Goal: Transaction & Acquisition: Purchase product/service

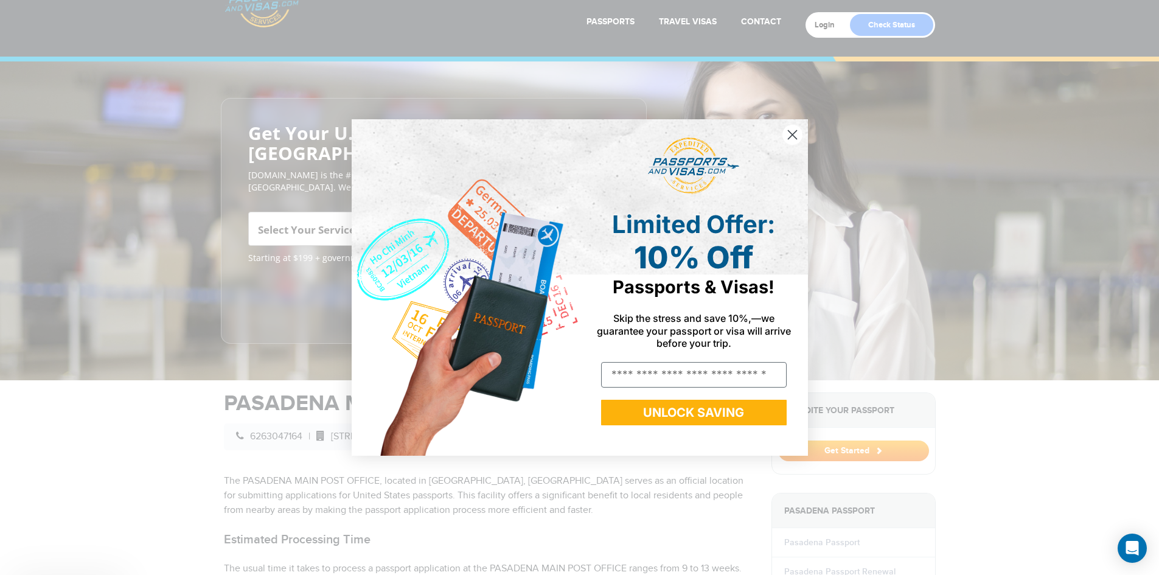
scroll to position [68, 0]
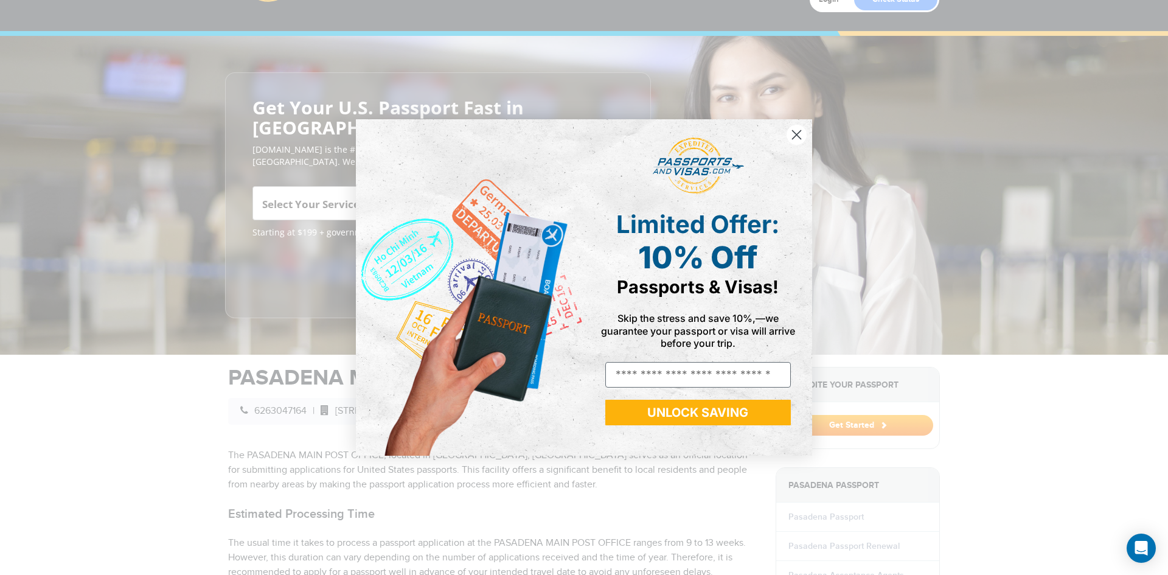
drag, startPoint x: 1160, startPoint y: 126, endPoint x: 1174, endPoint y: 169, distance: 45.4
click at [1158, 169] on html "800-860-8610 Passports & Visas.com Login Check Status Passports Passport Renewa…" at bounding box center [584, 219] width 1168 height 575
click at [800, 134] on circle "Close dialog" at bounding box center [797, 135] width 20 height 20
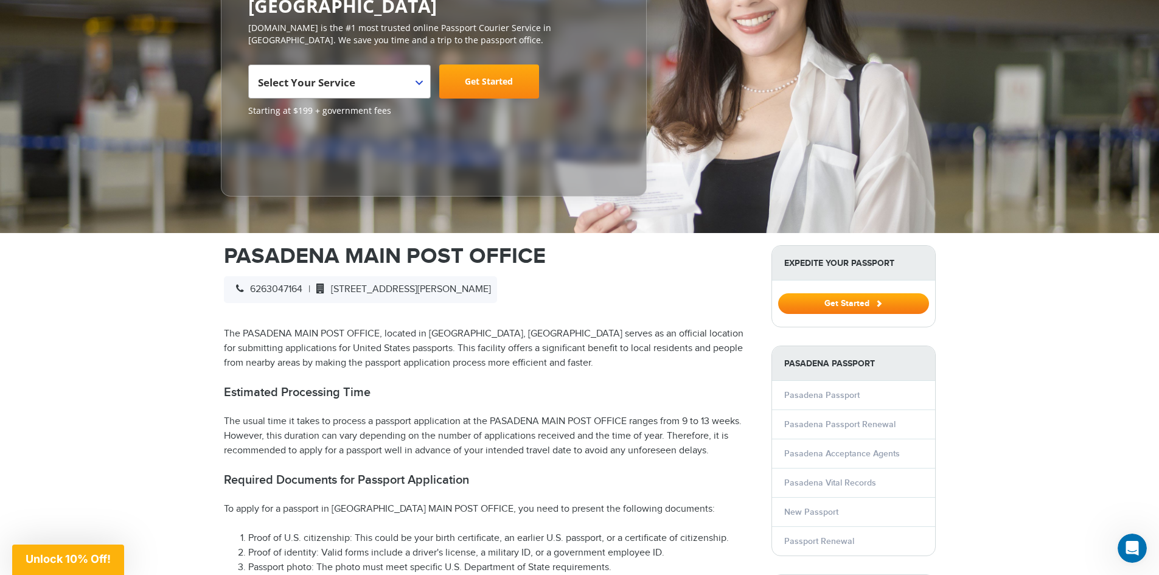
scroll to position [109, 0]
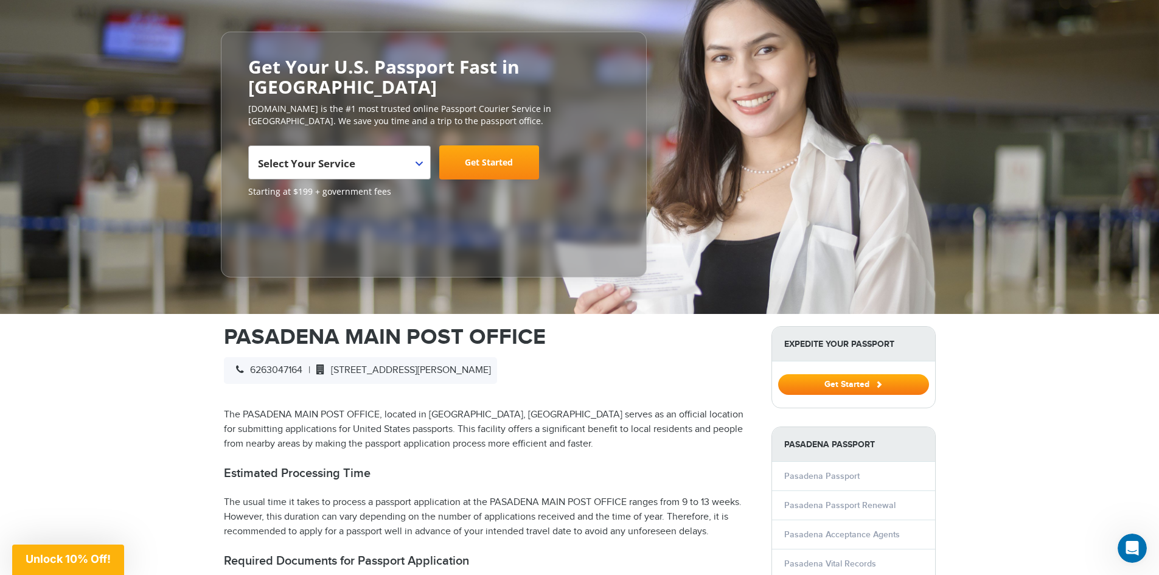
click at [417, 150] on span "Select Your Service" at bounding box center [338, 167] width 160 height 34
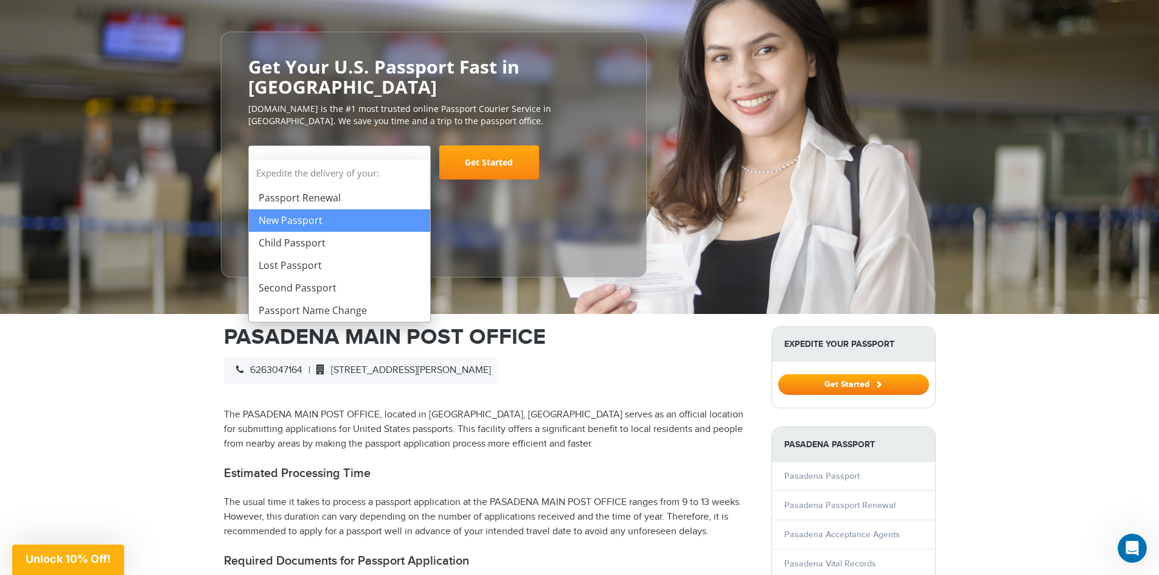
select select "**********"
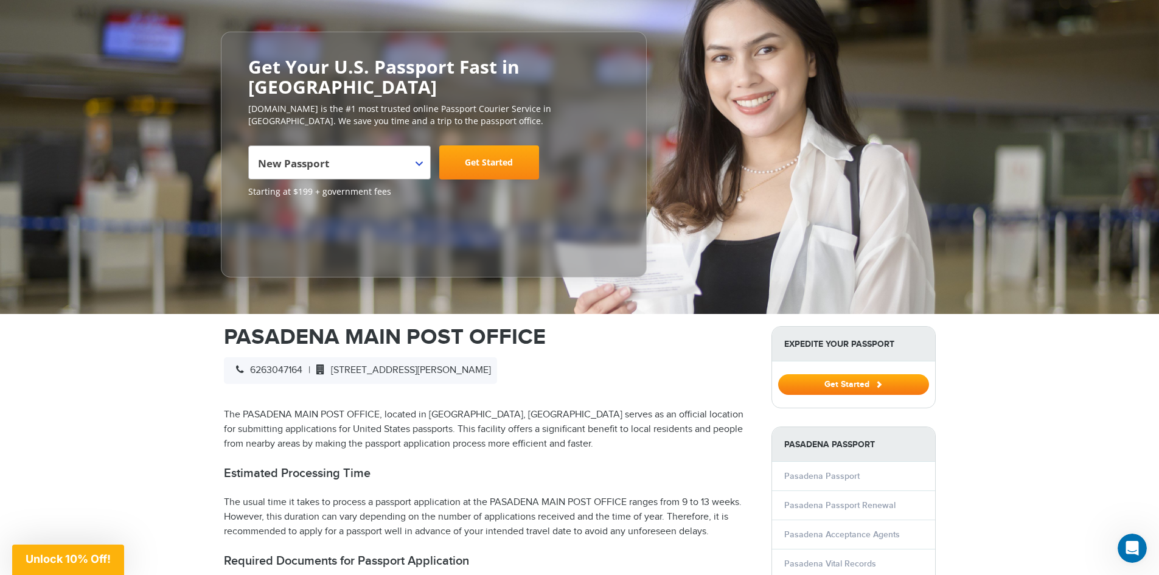
click at [482, 145] on link "Get Started" at bounding box center [489, 162] width 100 height 34
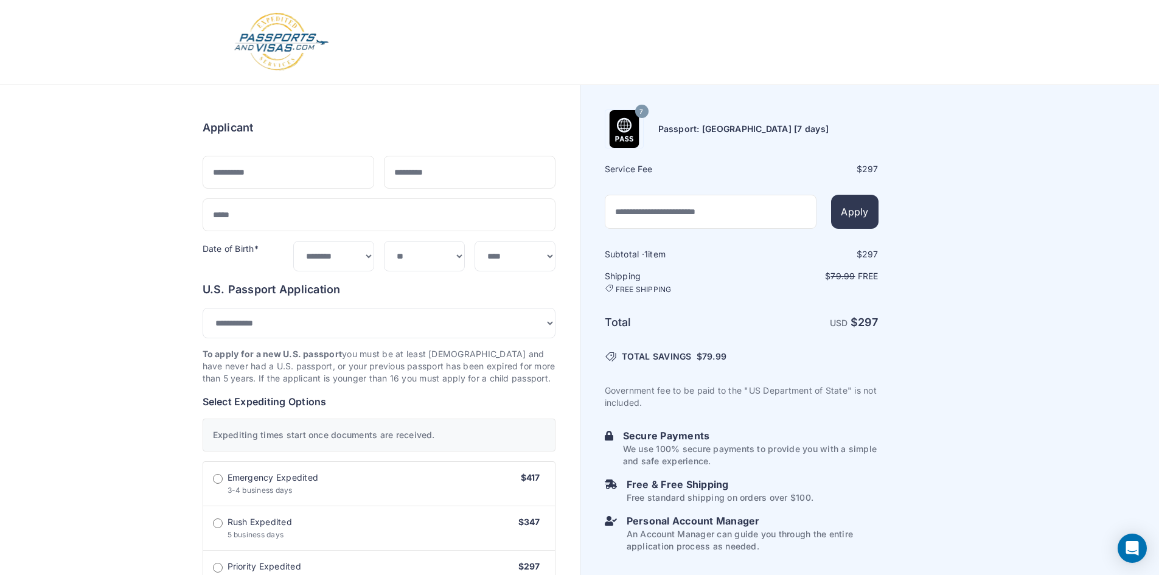
select select "***"
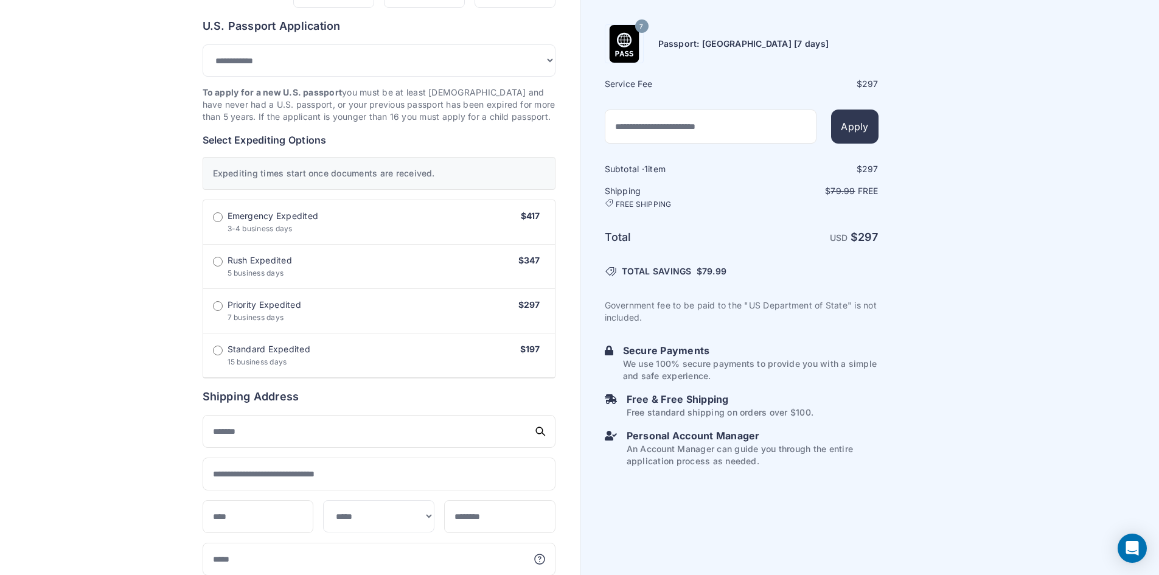
scroll to position [185, 0]
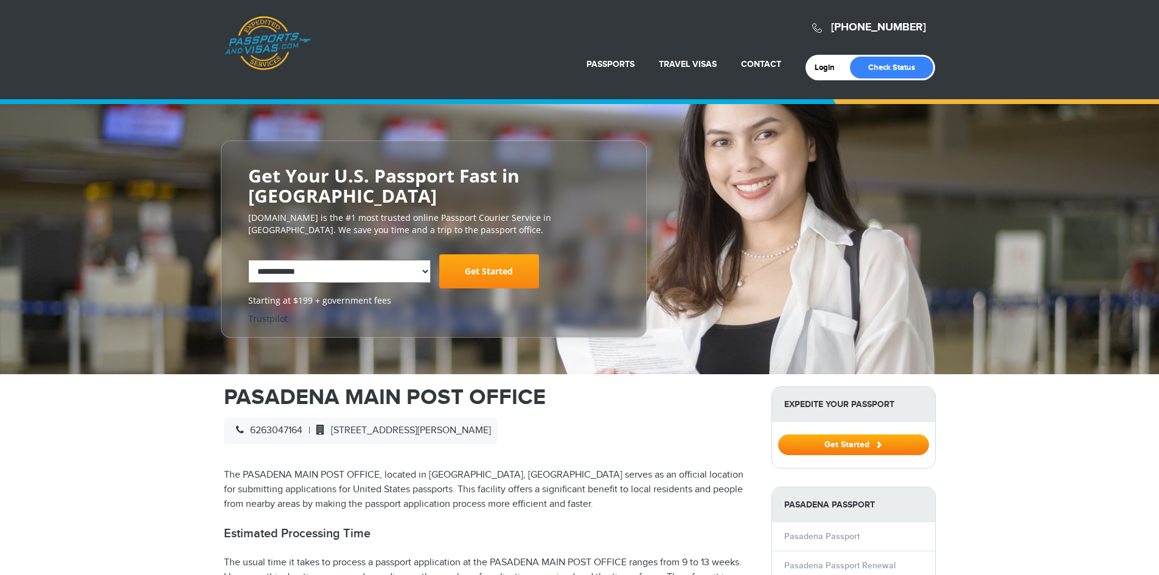
select select "**********"
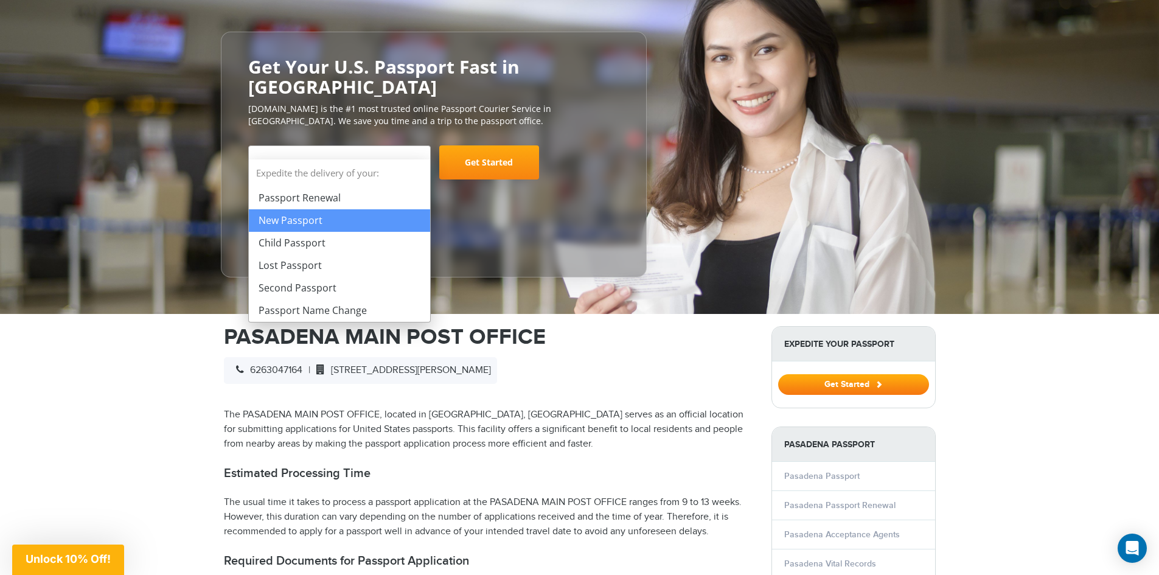
click at [405, 150] on span "New Passport" at bounding box center [338, 167] width 160 height 34
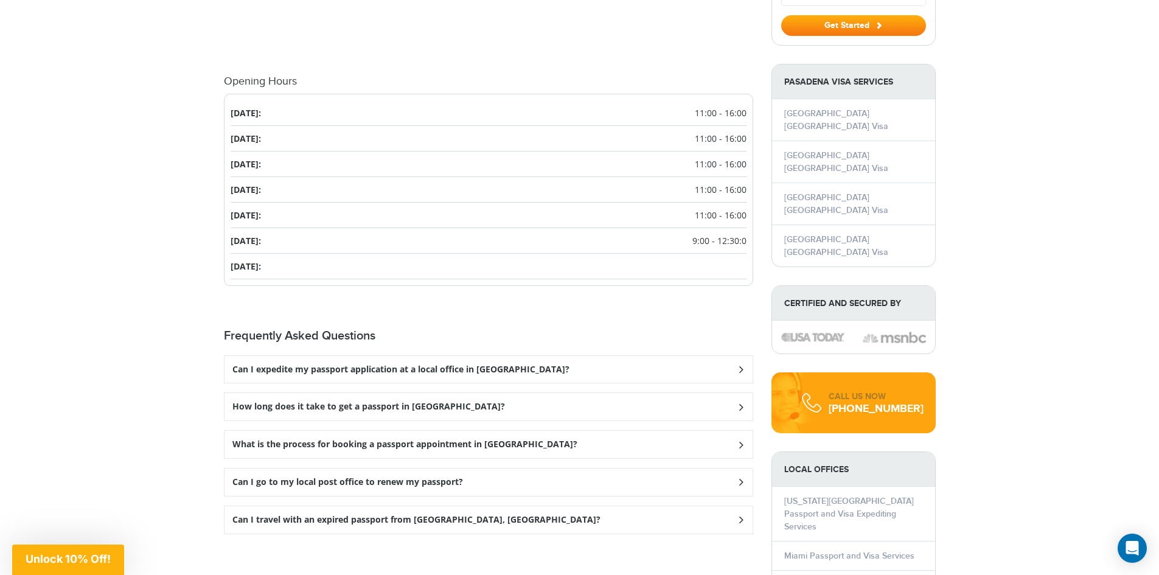
scroll to position [1359, 0]
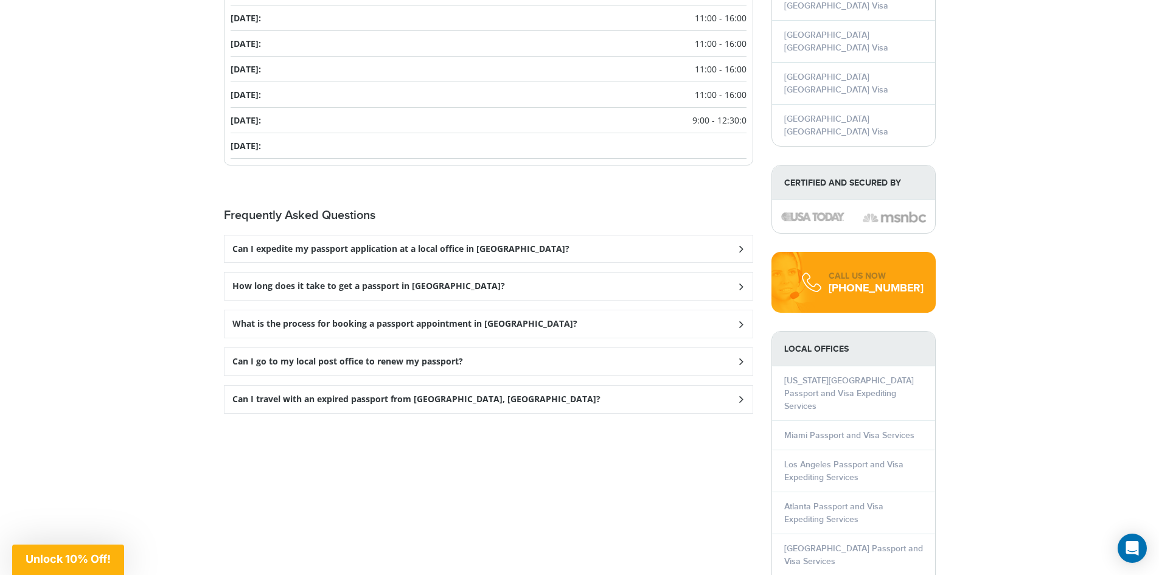
click at [433, 281] on h3 "How long does it take to get a passport in Pasadena?" at bounding box center [368, 286] width 273 height 10
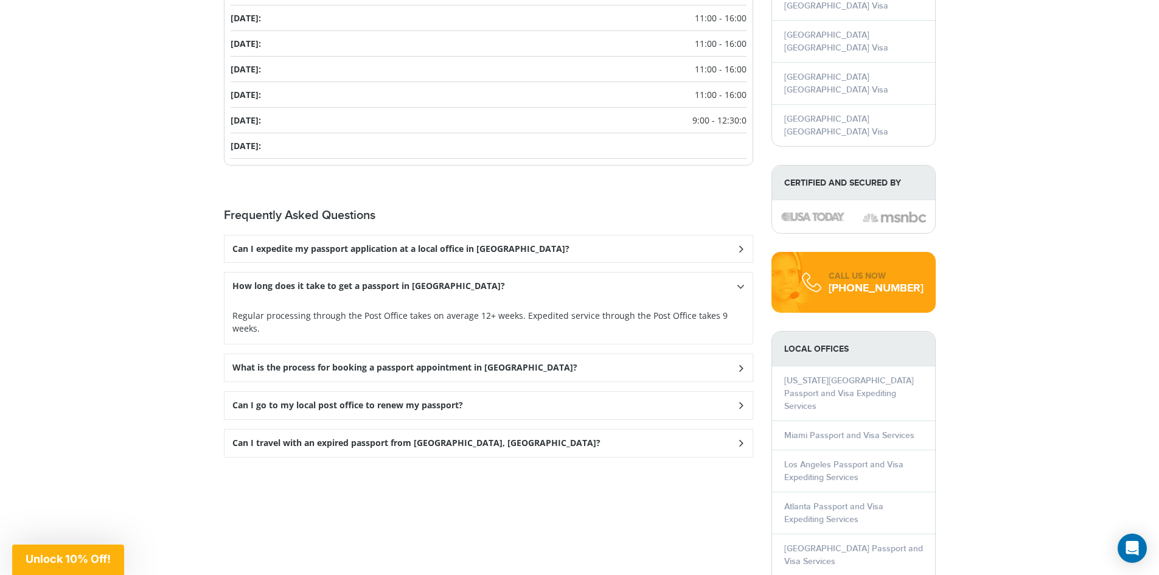
click at [455, 363] on h3 "What is the process for booking a passport appointment in Pasadena?" at bounding box center [404, 368] width 345 height 10
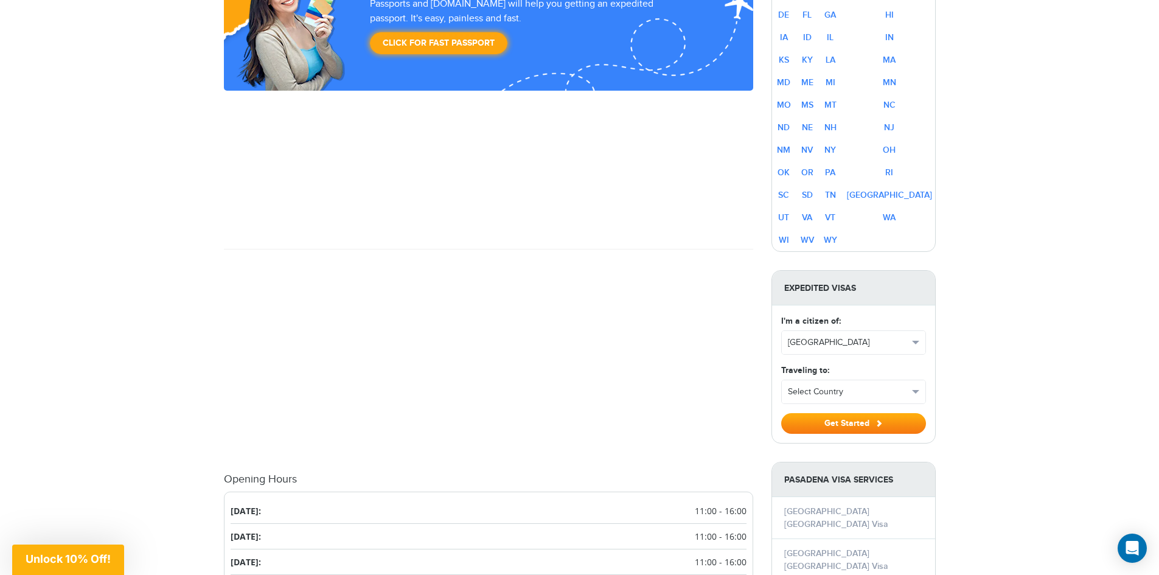
scroll to position [657, 0]
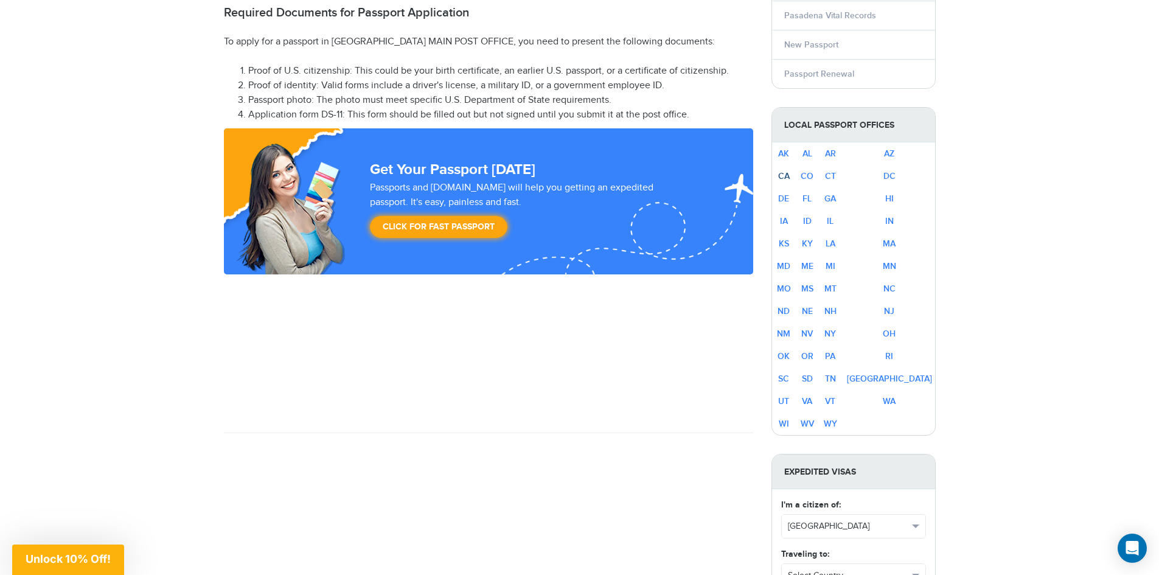
click at [787, 165] on td "CA" at bounding box center [784, 176] width 24 height 23
click at [790, 171] on link "CA" at bounding box center [784, 176] width 12 height 10
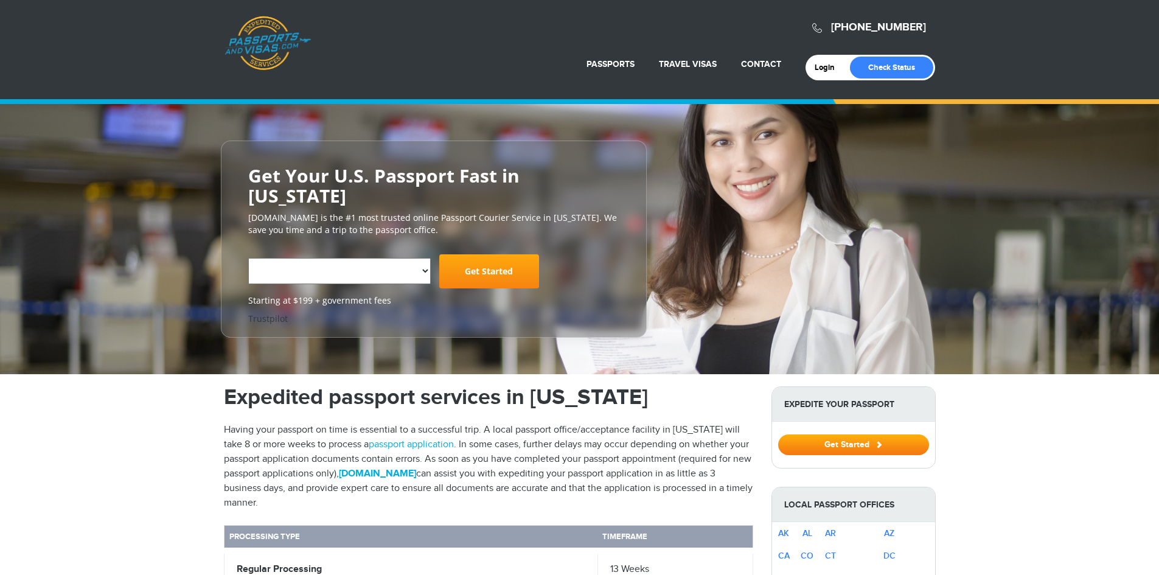
select select "**********"
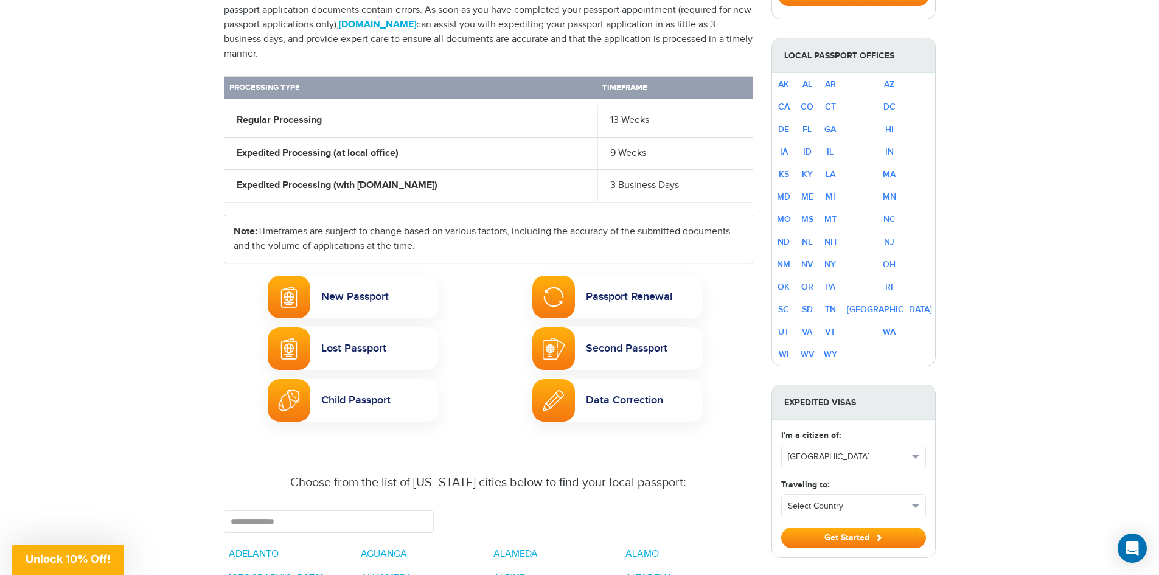
scroll to position [503, 0]
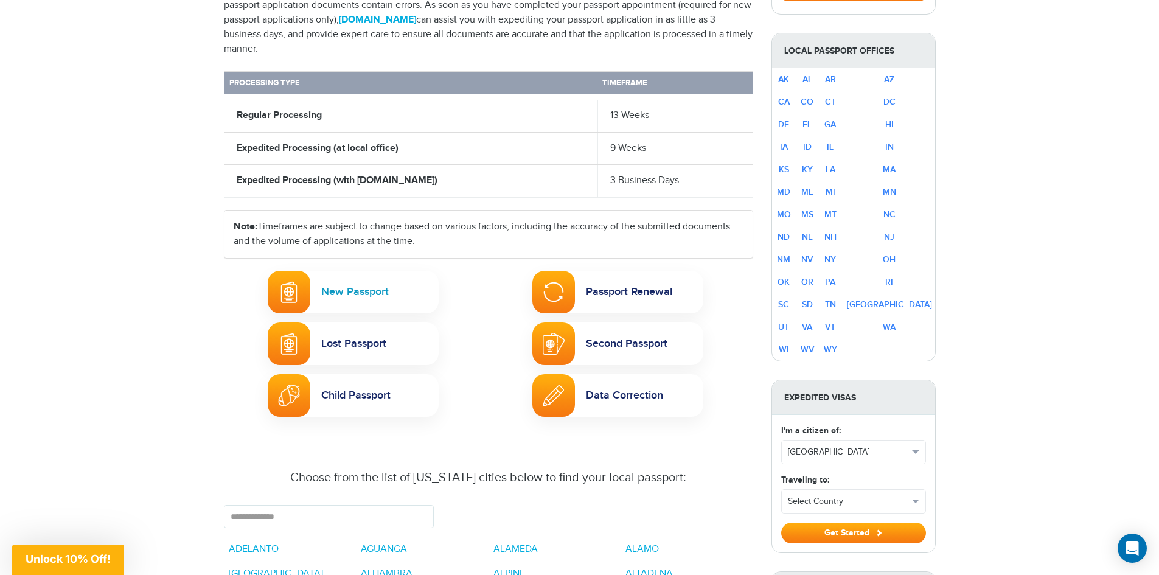
drag, startPoint x: 366, startPoint y: 271, endPoint x: 423, endPoint y: 277, distance: 57.5
click at [380, 273] on link "New Passport" at bounding box center [353, 292] width 171 height 43
